Goal: Task Accomplishment & Management: Manage account settings

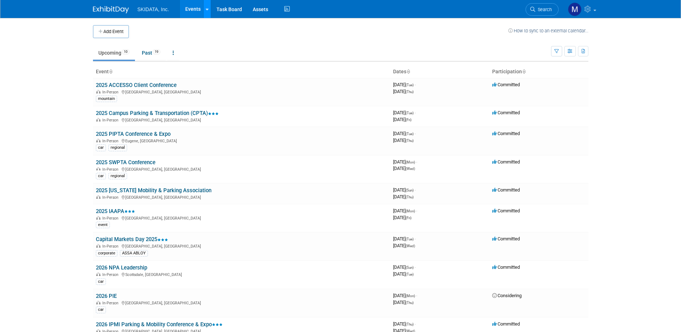
click at [206, 10] on icon at bounding box center [207, 9] width 3 height 5
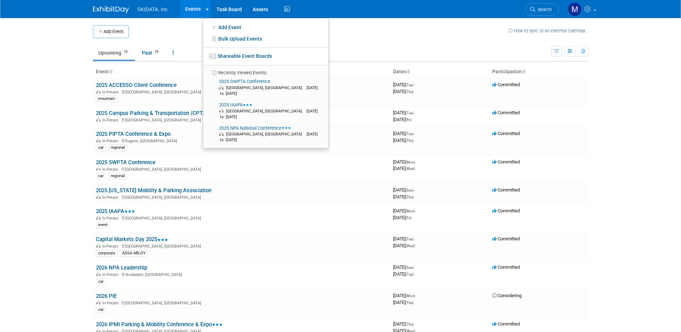
click at [183, 31] on td at bounding box center [318, 31] width 379 height 13
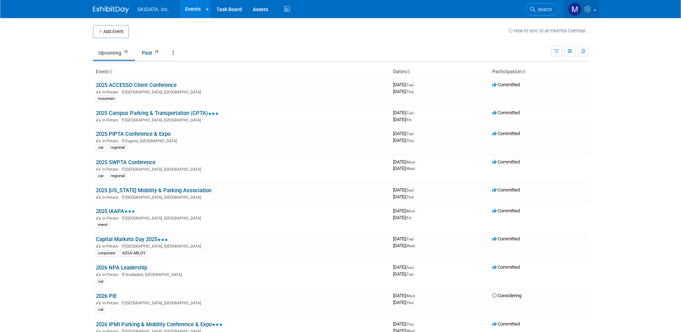
click at [575, 8] on img at bounding box center [575, 10] width 14 height 14
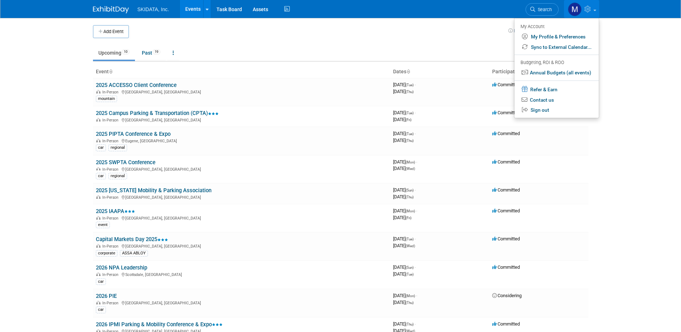
click at [194, 7] on link "Events" at bounding box center [193, 9] width 26 height 18
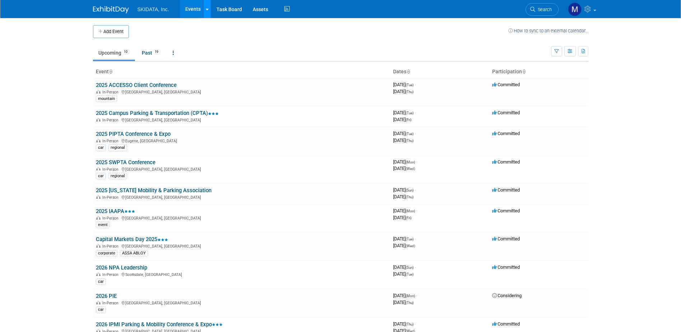
click at [206, 9] on icon at bounding box center [207, 9] width 3 height 5
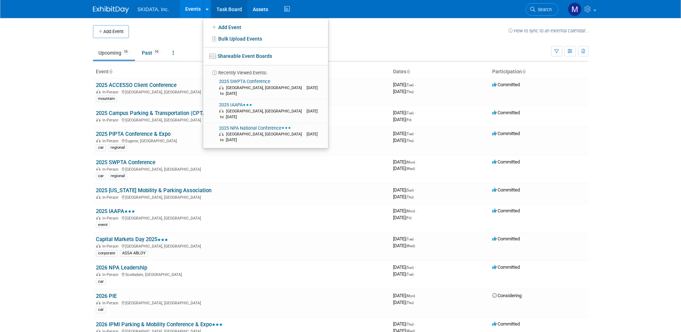
click at [229, 9] on link "Task Board" at bounding box center [229, 9] width 36 height 18
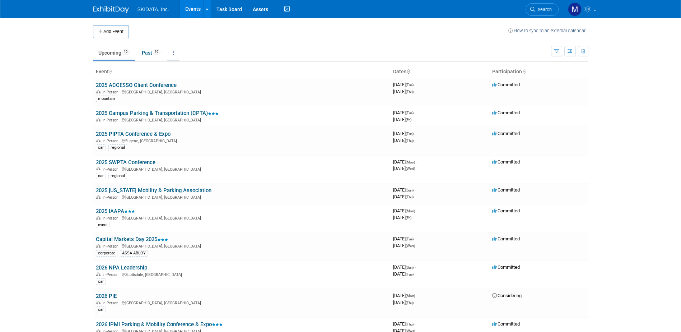
click at [178, 51] on link at bounding box center [173, 53] width 12 height 14
click at [559, 52] on button "button" at bounding box center [556, 51] width 11 height 10
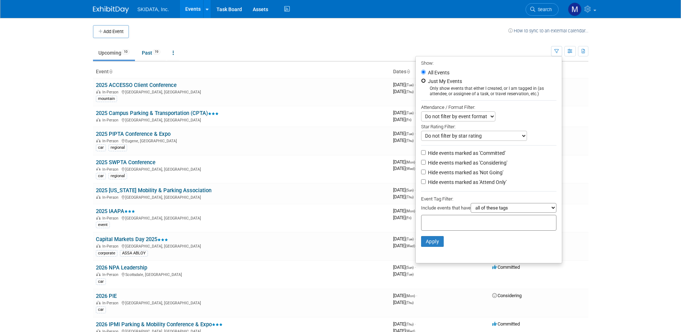
click at [421, 80] on input "Just My Events" at bounding box center [423, 80] width 5 height 5
radio input "true"
click at [433, 244] on button "Apply" at bounding box center [432, 241] width 23 height 11
